Goal: Navigation & Orientation: Find specific page/section

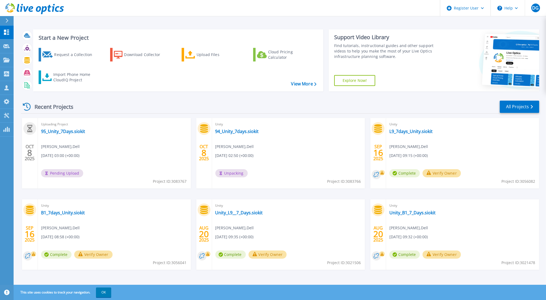
click at [4, 167] on div "Dashboard Dashboard Request Capture Request Capture Projects Projects Search Pr…" at bounding box center [7, 163] width 14 height 275
click at [7, 21] on icon at bounding box center [6, 20] width 3 height 4
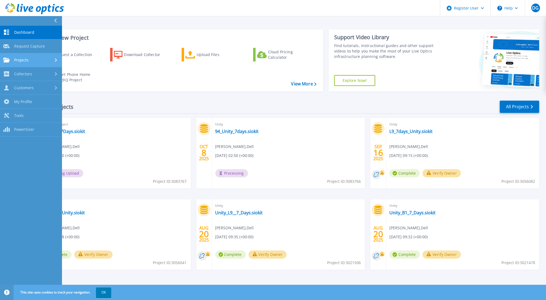
click at [20, 61] on span "Projects" at bounding box center [21, 60] width 14 height 5
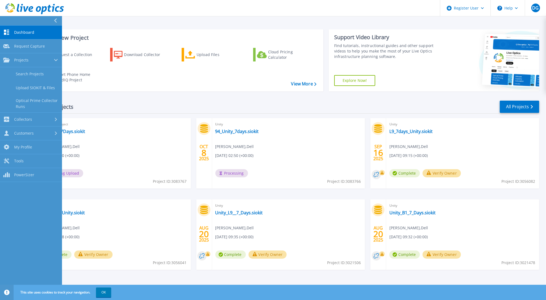
click at [18, 30] on span "Dashboard" at bounding box center [24, 32] width 20 height 5
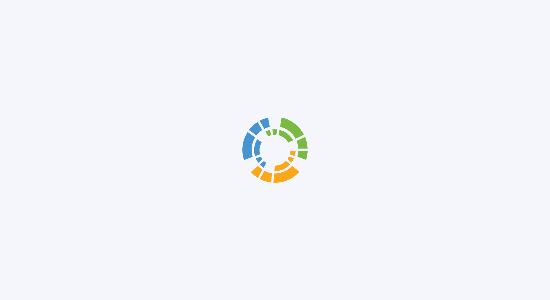
click at [33, 145] on div at bounding box center [275, 150] width 550 height 300
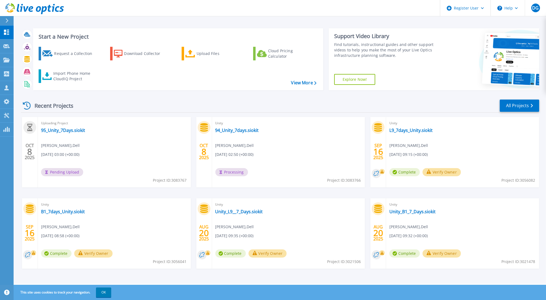
scroll to position [1, 0]
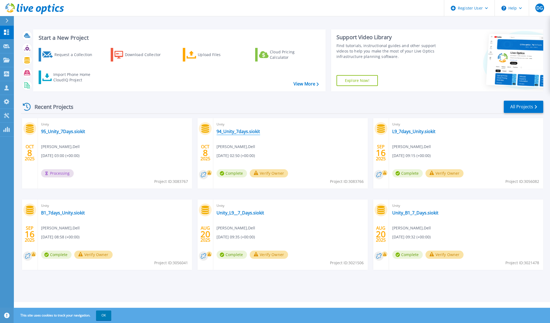
click at [245, 132] on link "94_Unity_7days.siokit" at bounding box center [239, 131] width 44 height 5
click at [10, 32] on link "Dashboard Dashboard" at bounding box center [7, 33] width 14 height 14
click at [8, 21] on icon at bounding box center [6, 20] width 3 height 4
click at [17, 32] on p "Dashboard" at bounding box center [24, 33] width 20 height 14
click at [73, 133] on link "95_Unity_7Days.siokit" at bounding box center [63, 131] width 44 height 5
